Goal: Task Accomplishment & Management: Manage account settings

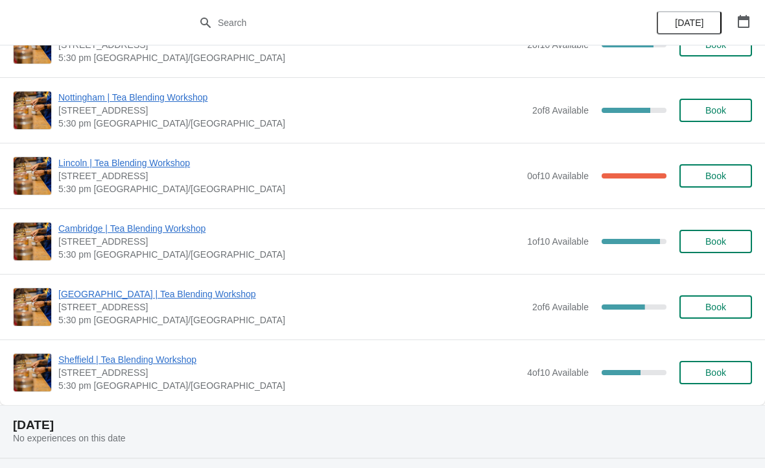
scroll to position [436, 0]
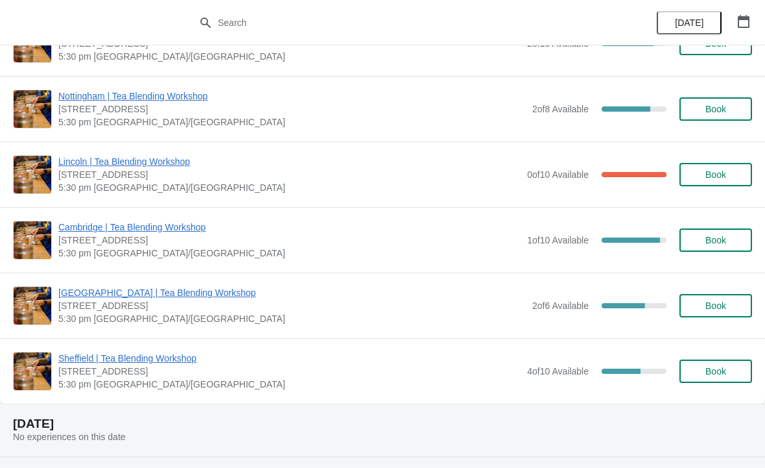
click at [329, 231] on span "Cambridge | Tea Blending Workshop" at bounding box center [289, 226] width 462 height 13
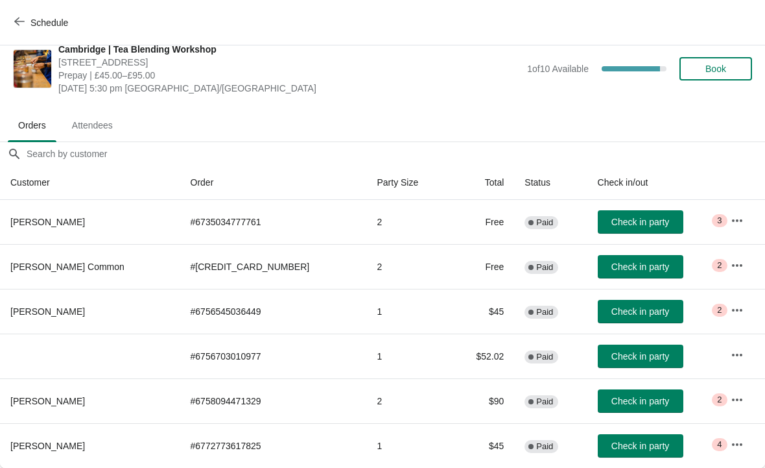
scroll to position [16, 0]
click at [235, 346] on td "# 6756703010977" at bounding box center [273, 355] width 187 height 45
click at [734, 346] on button "button" at bounding box center [737, 354] width 23 height 23
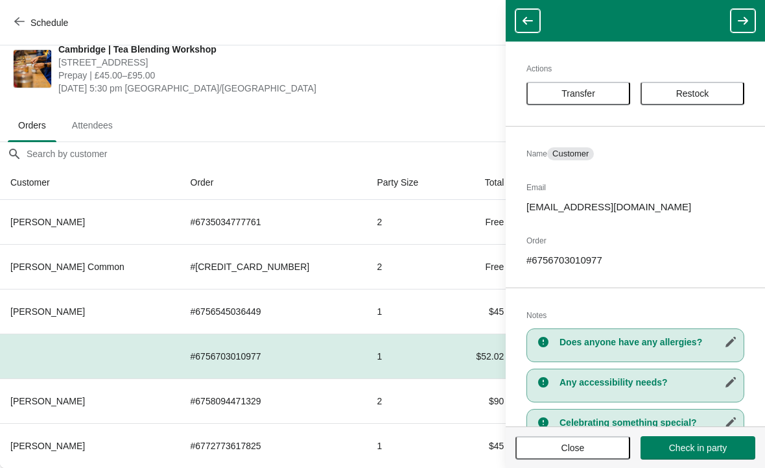
scroll to position [0, 0]
click at [384, 79] on span "Prepay | £45.00–£95.00" at bounding box center [289, 75] width 462 height 13
click at [570, 449] on span "Close" at bounding box center [573, 447] width 23 height 10
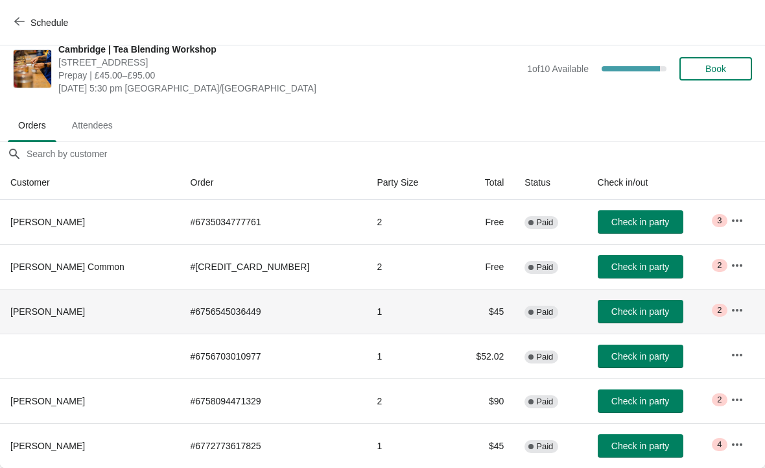
click at [366, 309] on td "1" at bounding box center [407, 311] width 83 height 45
click at [240, 449] on td "# 6772773617825" at bounding box center [273, 445] width 187 height 45
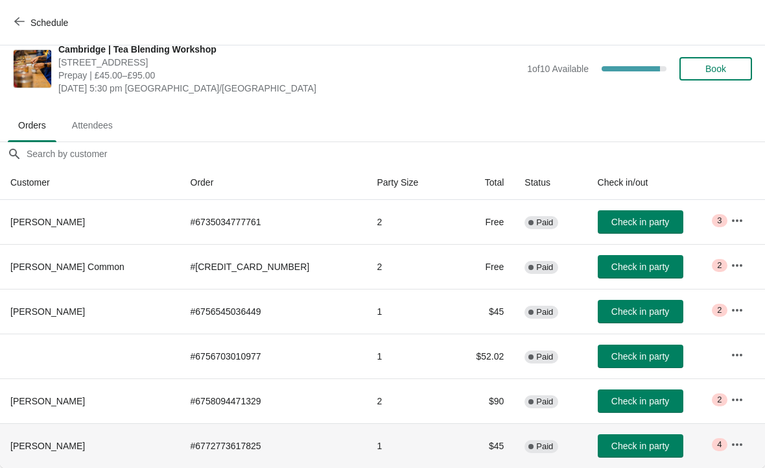
click at [731, 438] on icon "button" at bounding box center [737, 444] width 13 height 13
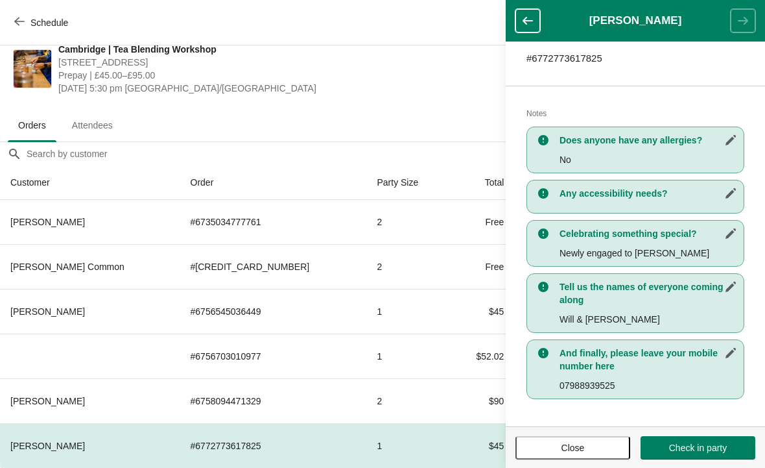
scroll to position [221, 0]
click at [568, 445] on span "Close" at bounding box center [573, 447] width 23 height 10
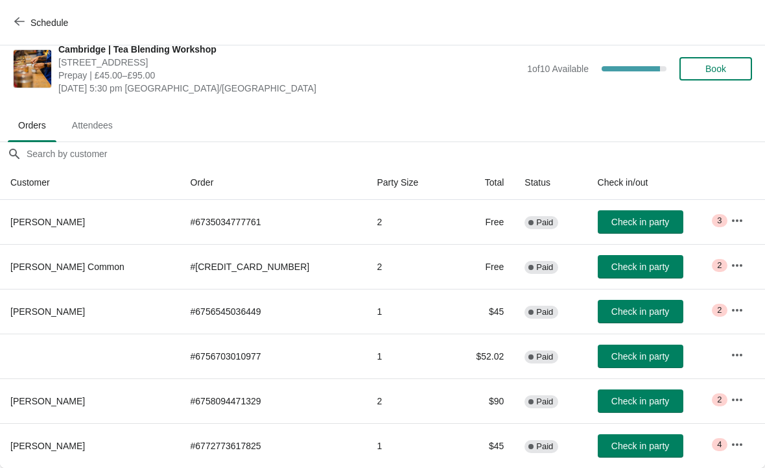
click at [366, 303] on td "1" at bounding box center [407, 311] width 83 height 45
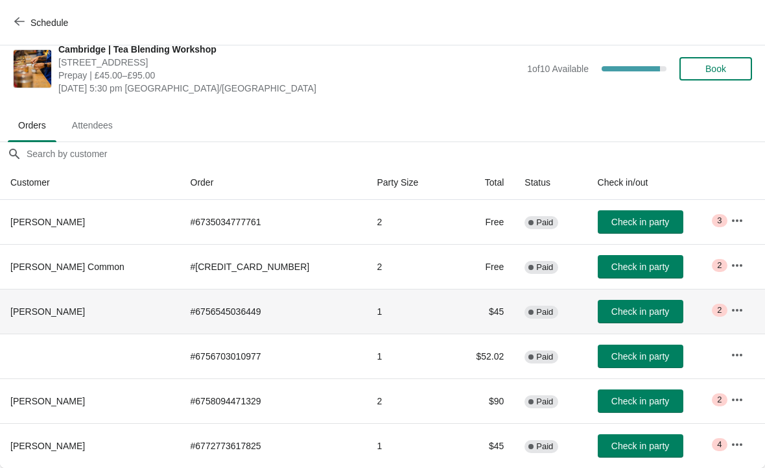
click at [729, 302] on button "button" at bounding box center [737, 309] width 23 height 23
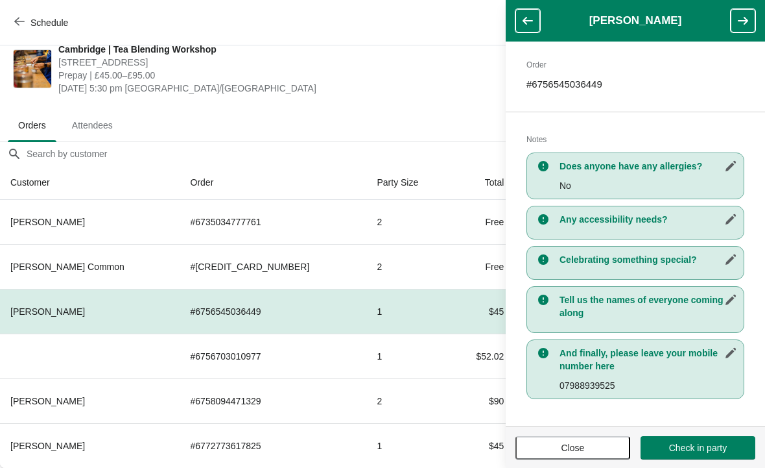
scroll to position [195, 0]
click at [562, 449] on span "Close" at bounding box center [573, 447] width 23 height 10
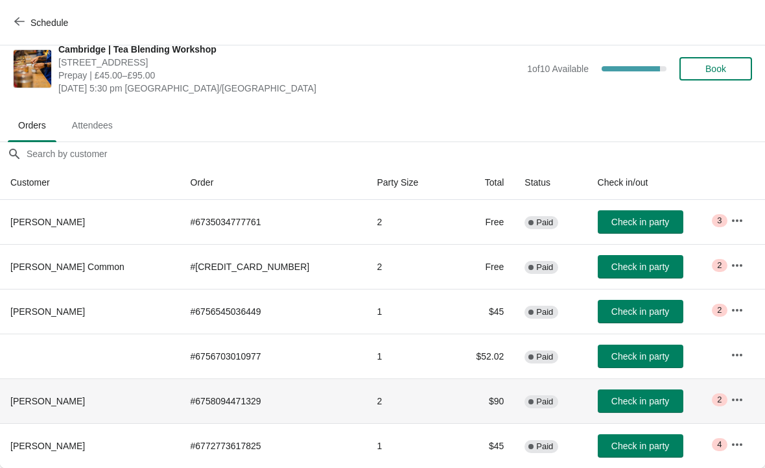
click at [197, 389] on td "# 6758094471329" at bounding box center [273, 400] width 187 height 45
click at [733, 396] on icon "button" at bounding box center [737, 399] width 13 height 13
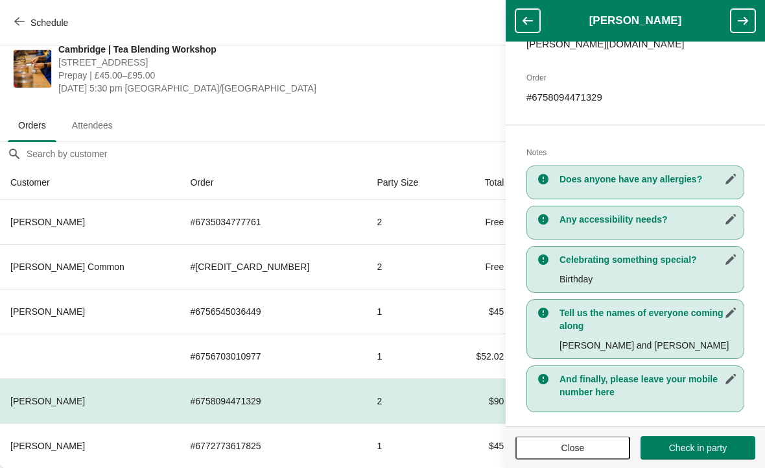
click at [580, 446] on span "Close" at bounding box center [573, 447] width 23 height 10
